Goal: Task Accomplishment & Management: Manage account settings

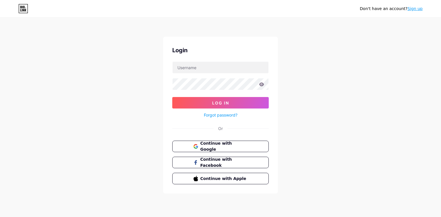
click at [212, 139] on div "Login Log In Forgot password? Or Continue with Google Continue with Facebook Co…" at bounding box center [220, 115] width 115 height 157
click at [212, 143] on span "Continue with Google" at bounding box center [224, 146] width 48 height 12
